Goal: Information Seeking & Learning: Learn about a topic

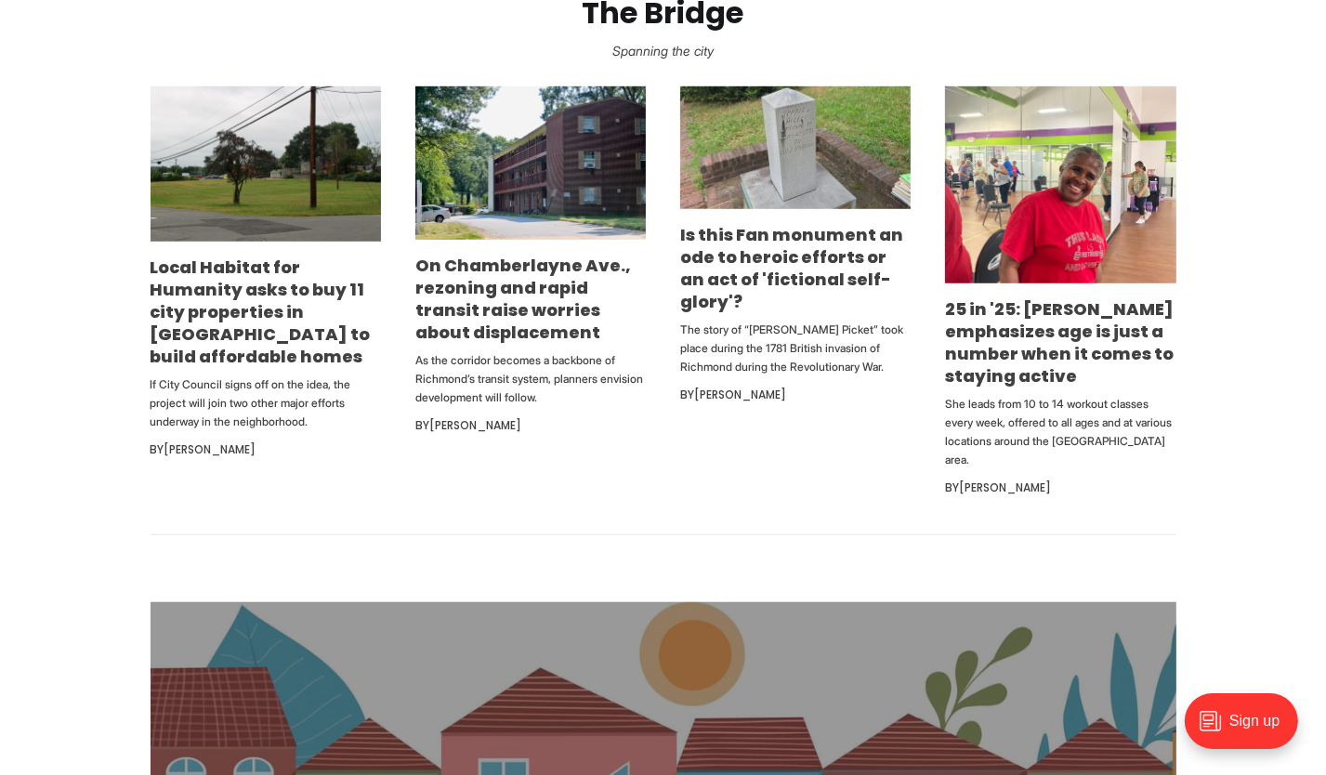
scroll to position [1115, 0]
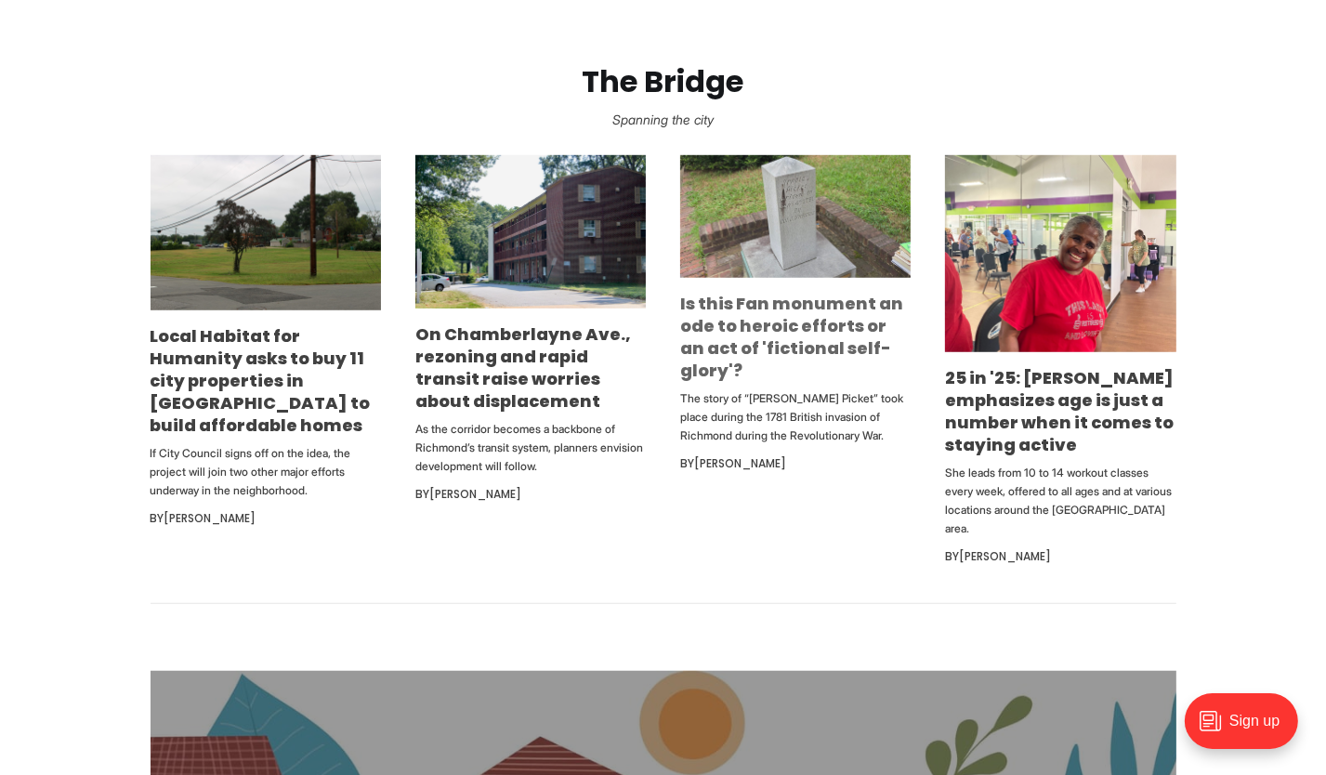
click at [751, 332] on link "Is this Fan monument an ode to heroic efforts or an act of 'fictional self-glor…" at bounding box center [791, 337] width 223 height 90
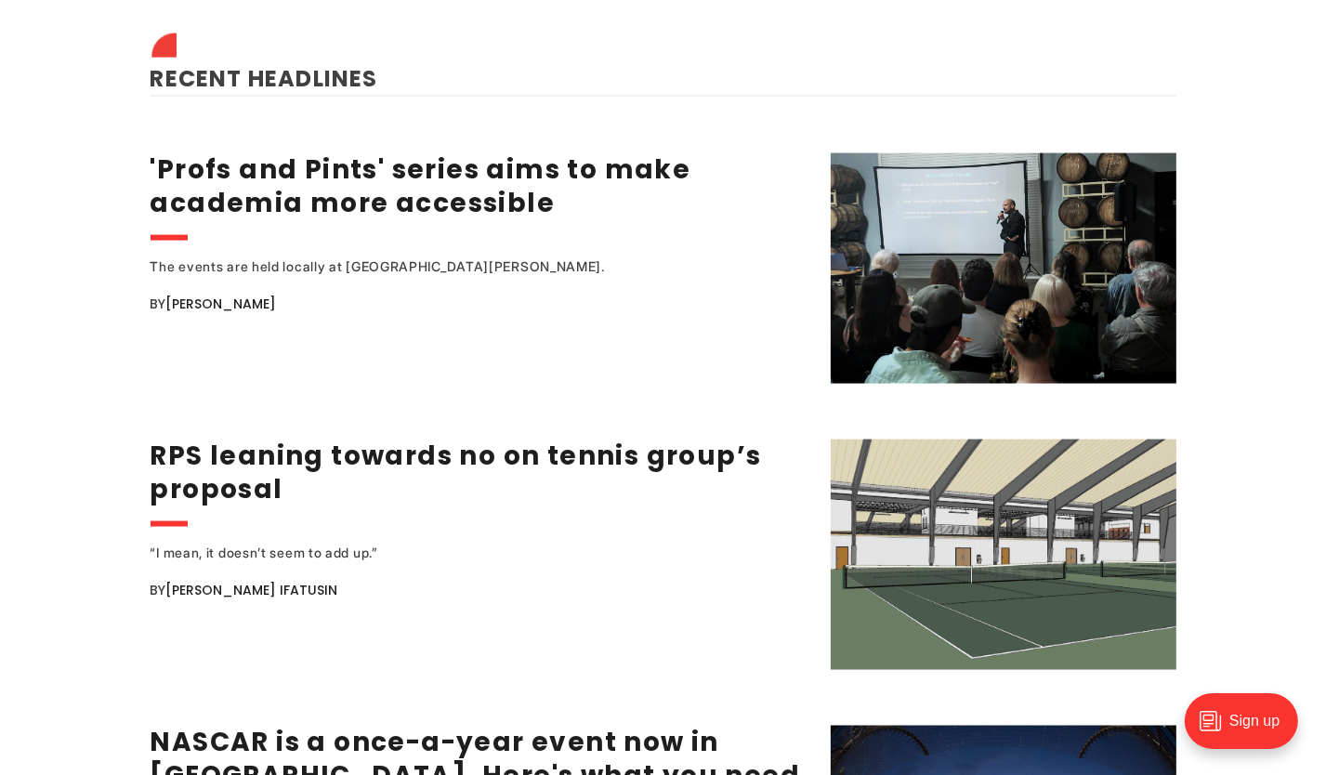
scroll to position [2415, 0]
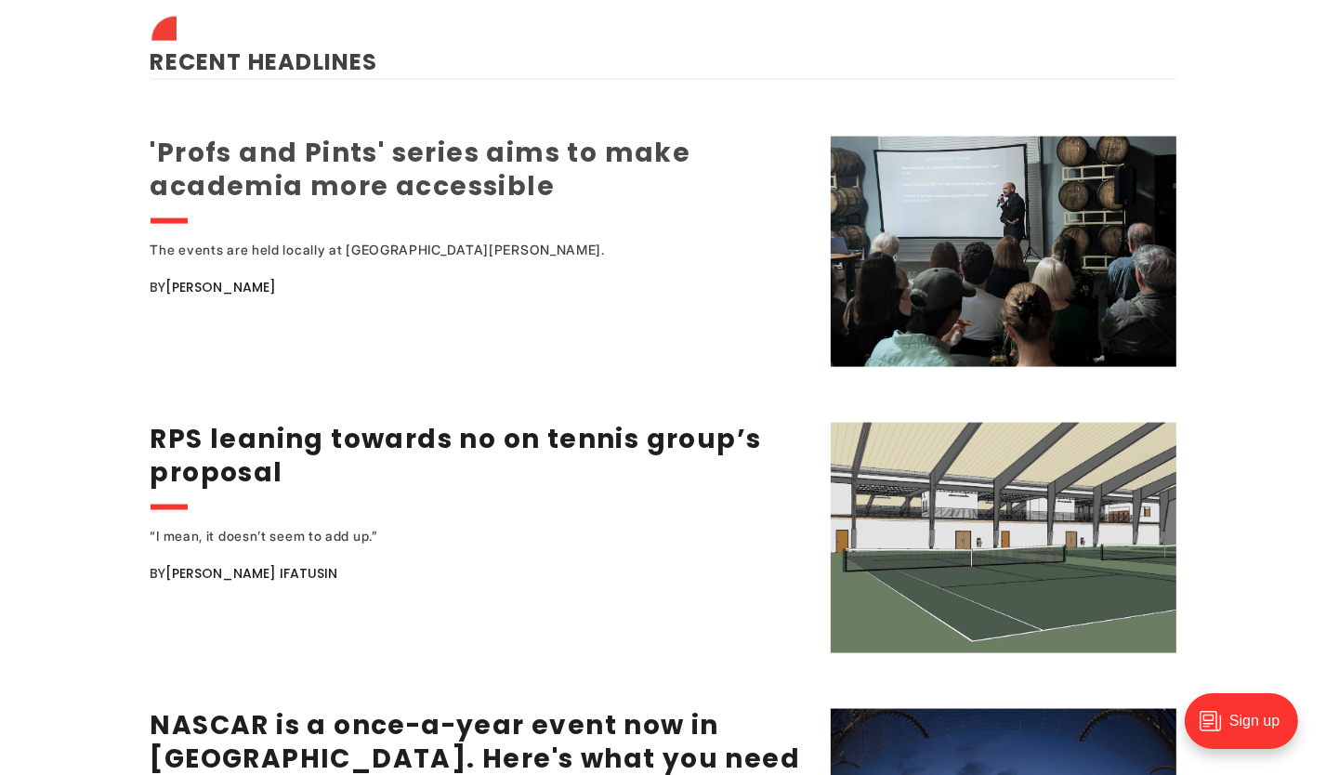
click at [399, 135] on link "'Profs and Pints' series aims to make academia more accessible" at bounding box center [420, 170] width 541 height 70
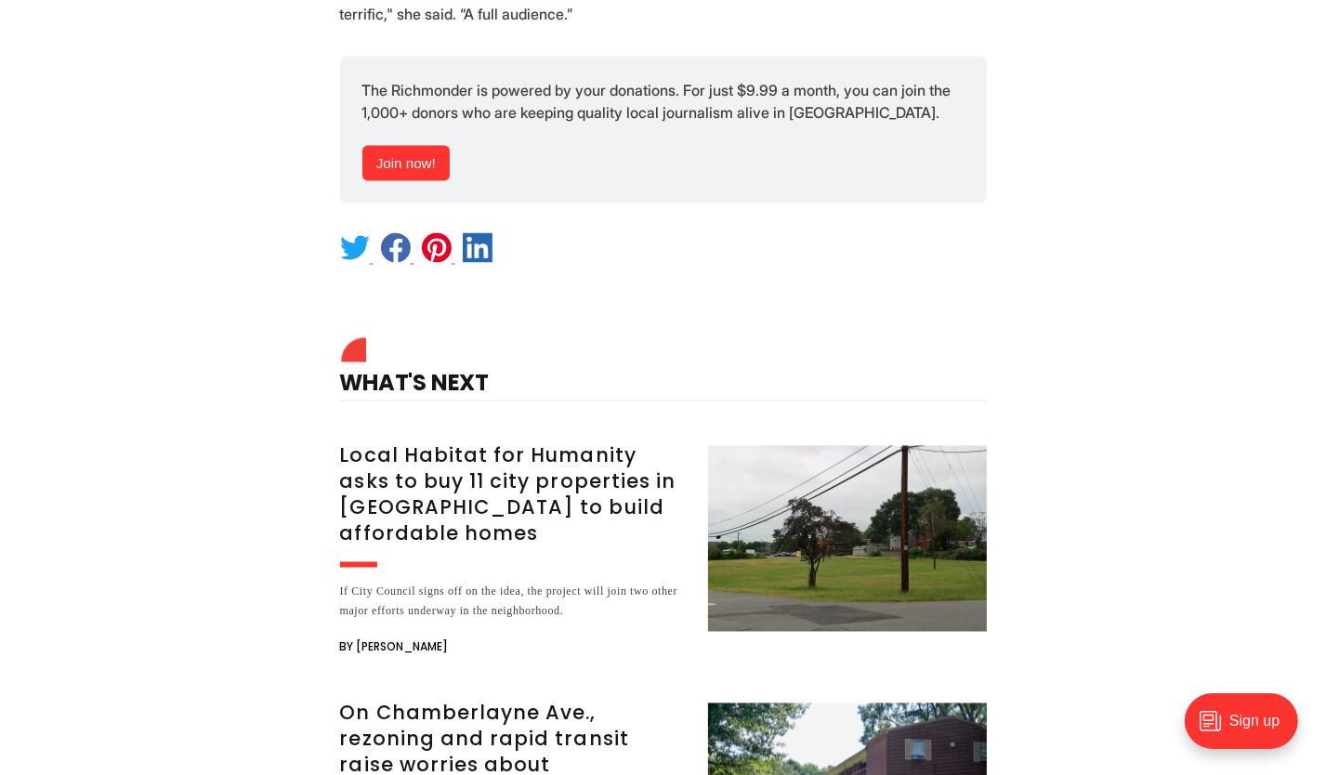
scroll to position [2973, 0]
